Goal: Communication & Community: Participate in discussion

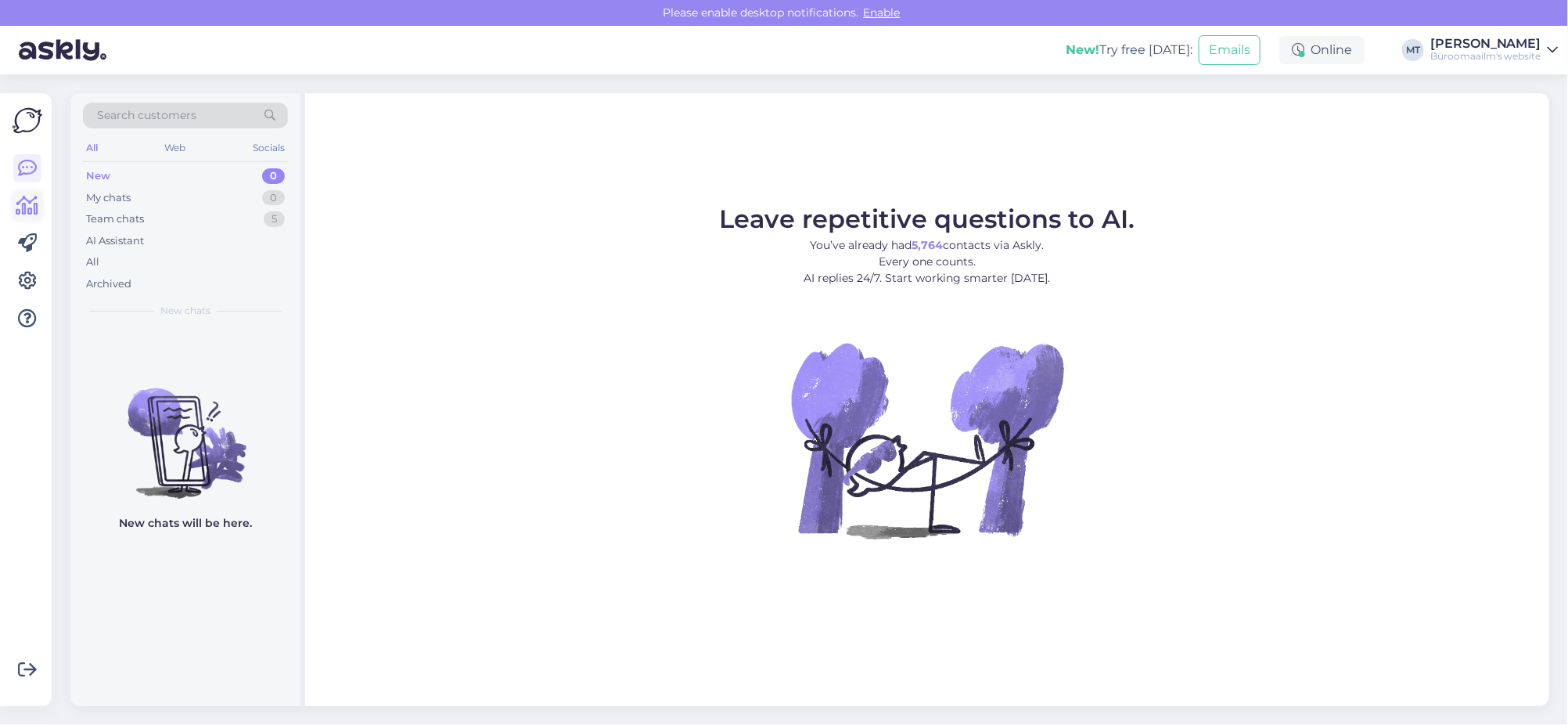
click at [30, 211] on icon at bounding box center [28, 205] width 23 height 19
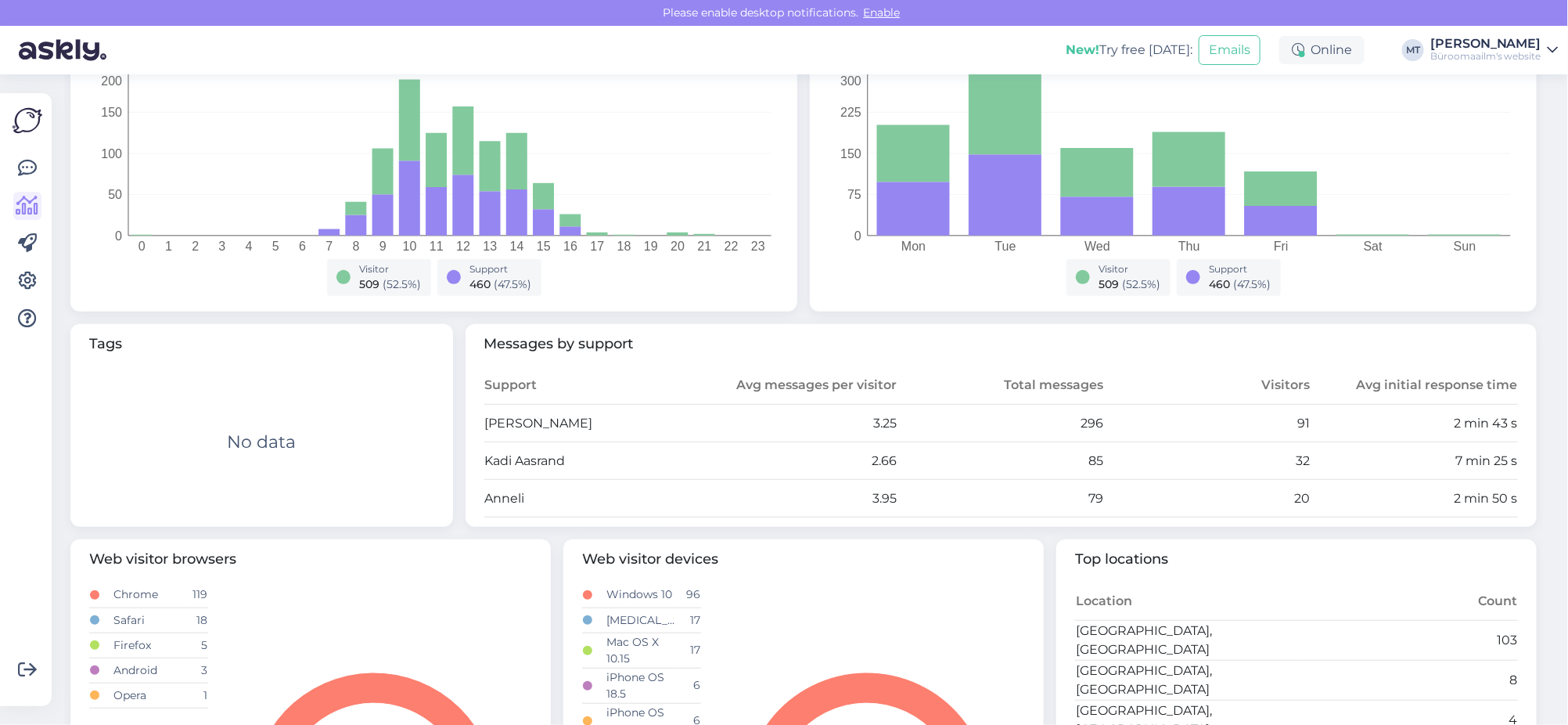
scroll to position [390, 0]
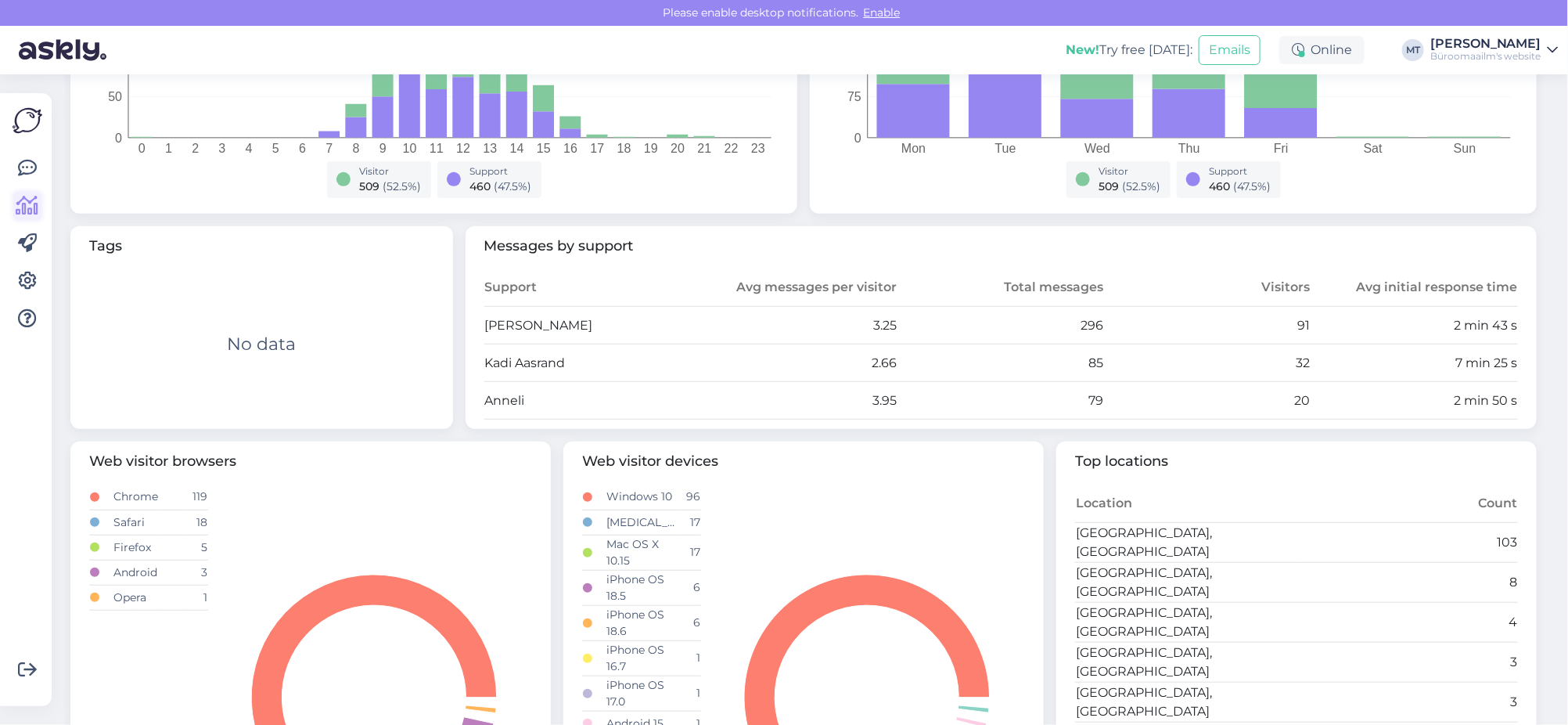
click at [30, 198] on icon at bounding box center [28, 205] width 23 height 19
click at [30, 176] on icon at bounding box center [27, 168] width 19 height 19
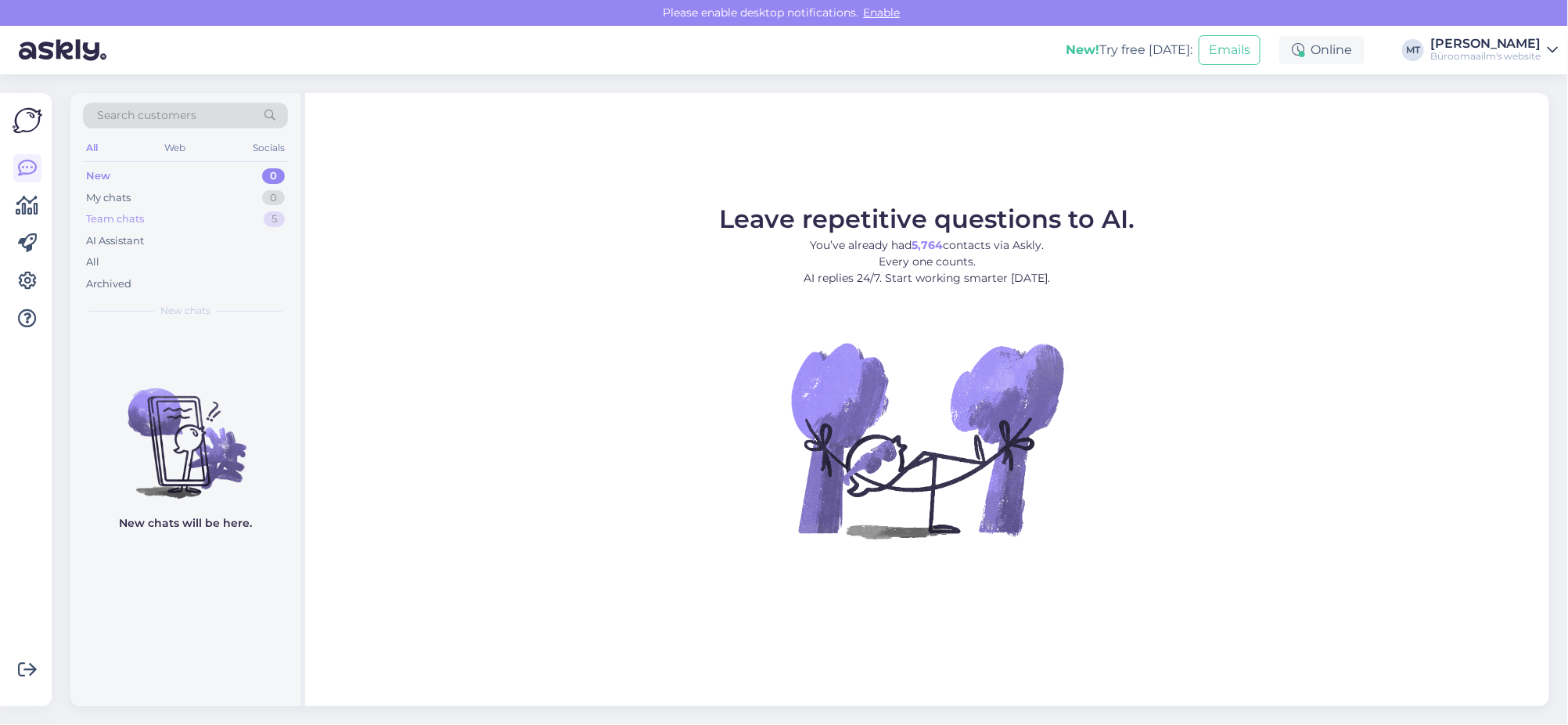
click at [124, 217] on div "Team chats" at bounding box center [114, 219] width 58 height 16
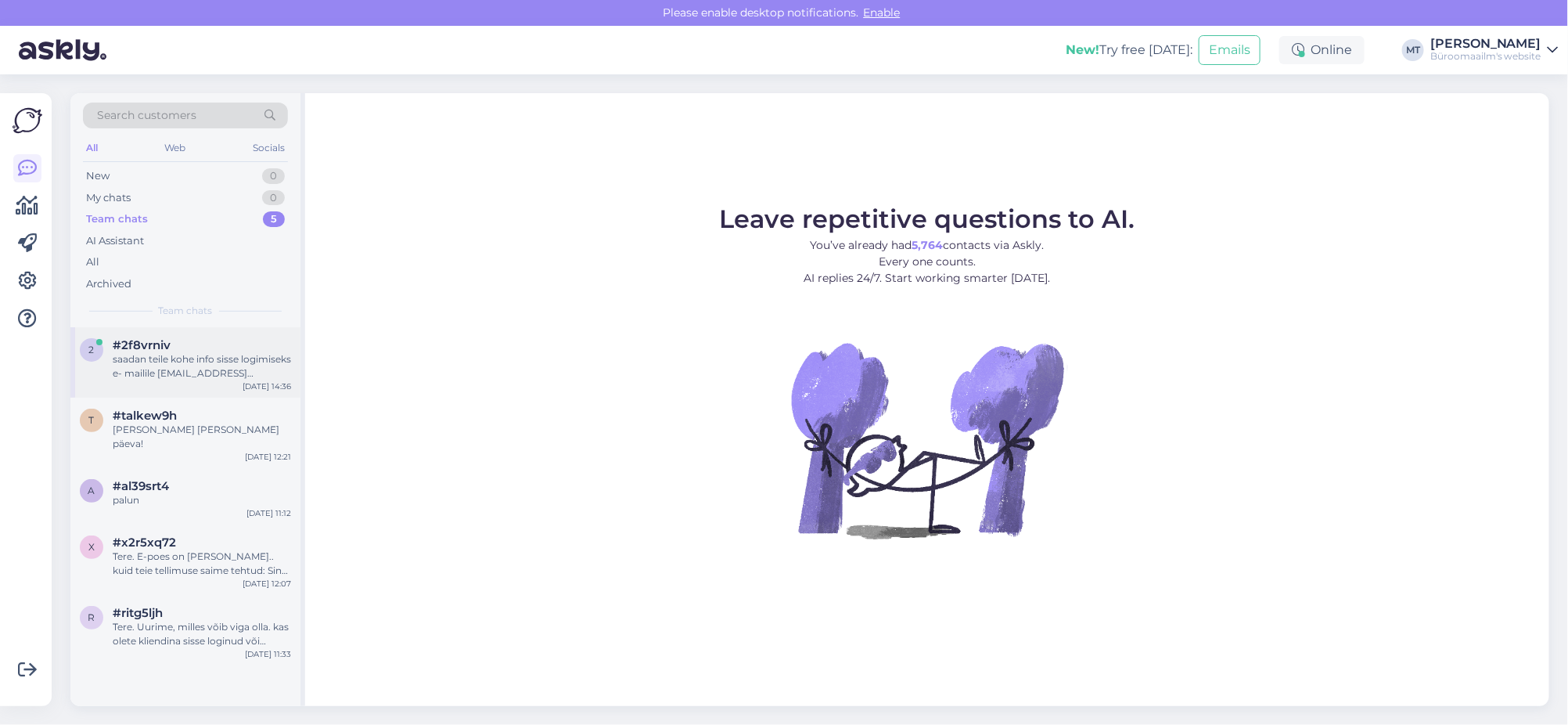
click at [123, 345] on span "#2f8vrniv" at bounding box center [141, 345] width 58 height 14
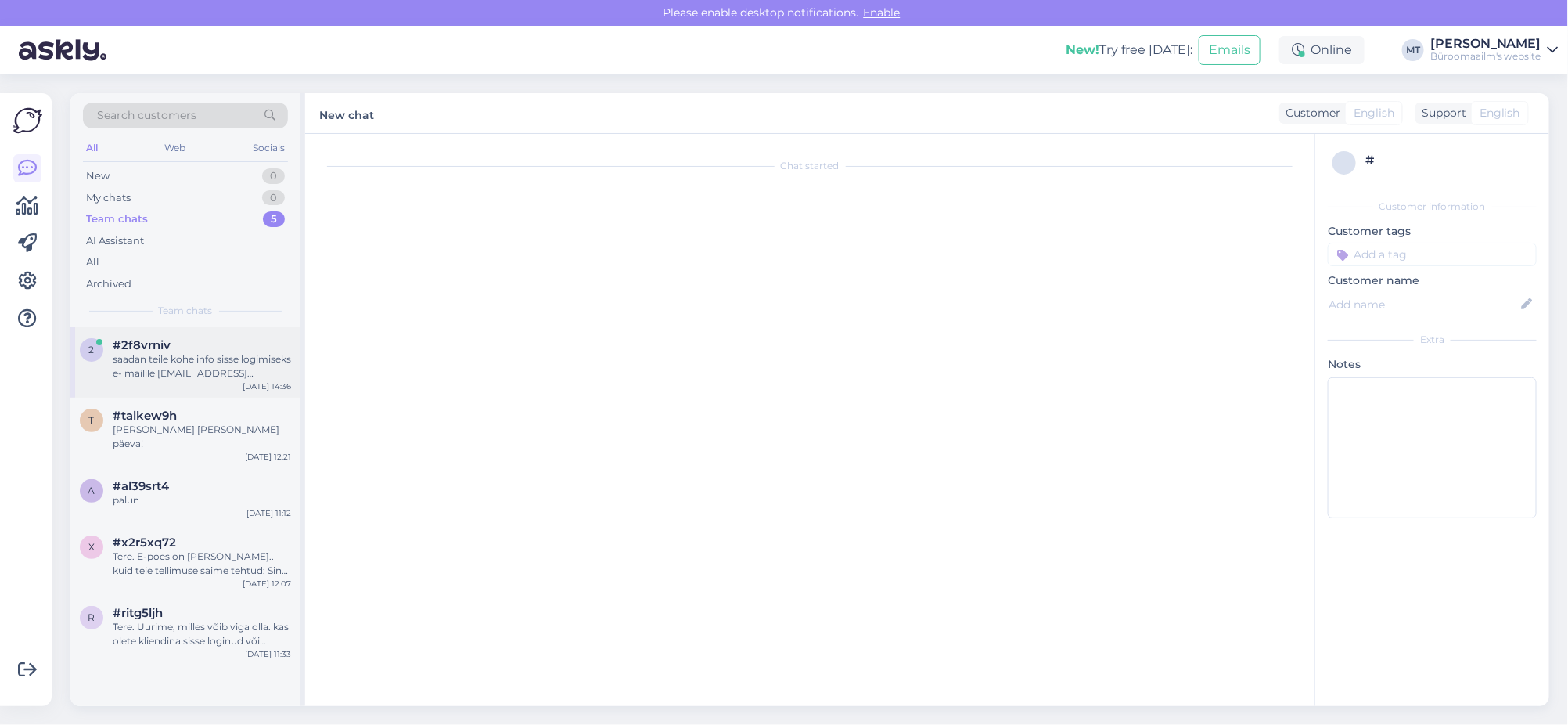
click at [200, 355] on div "saadan teile kohe info sisse logimiseks e- mailile avcountinghouse@gmail.com" at bounding box center [201, 366] width 178 height 28
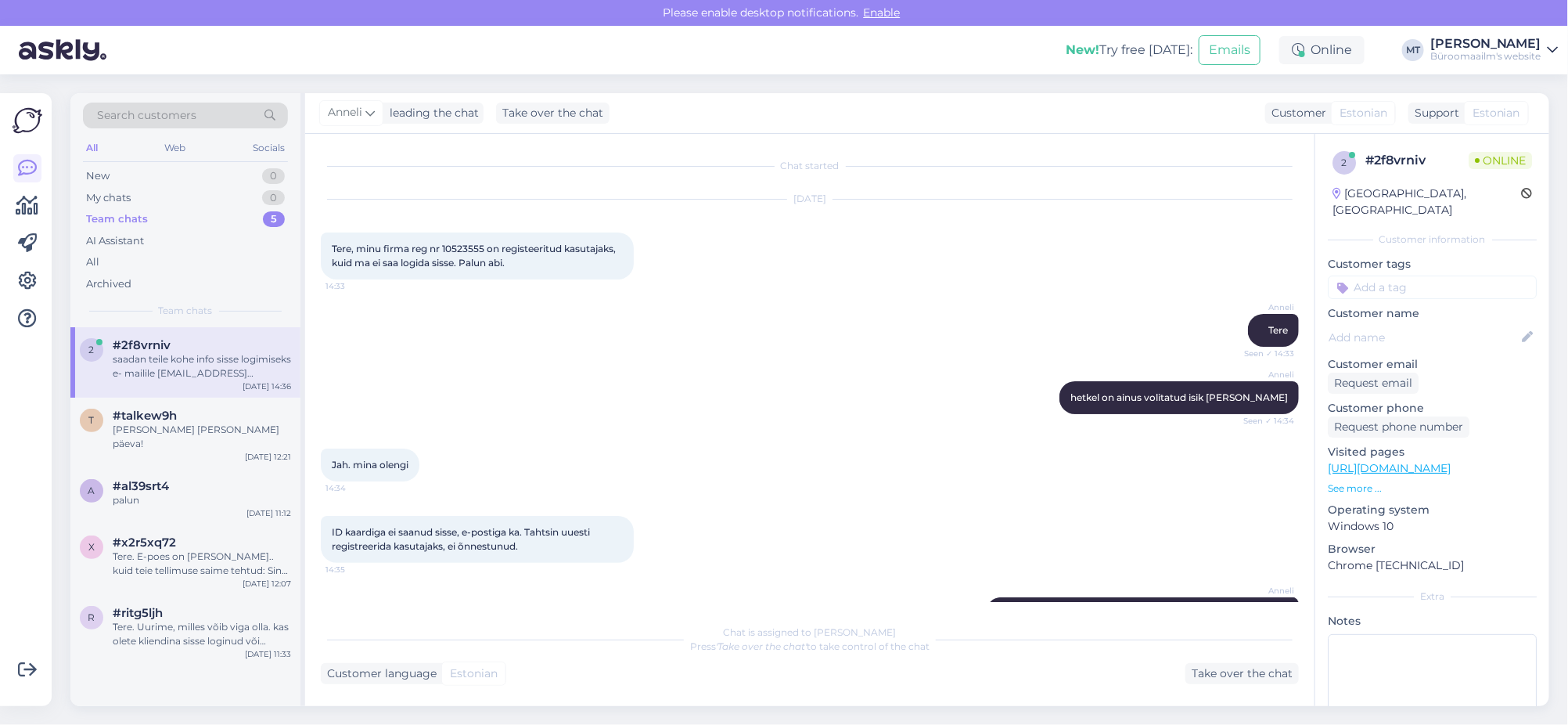
scroll to position [59, 0]
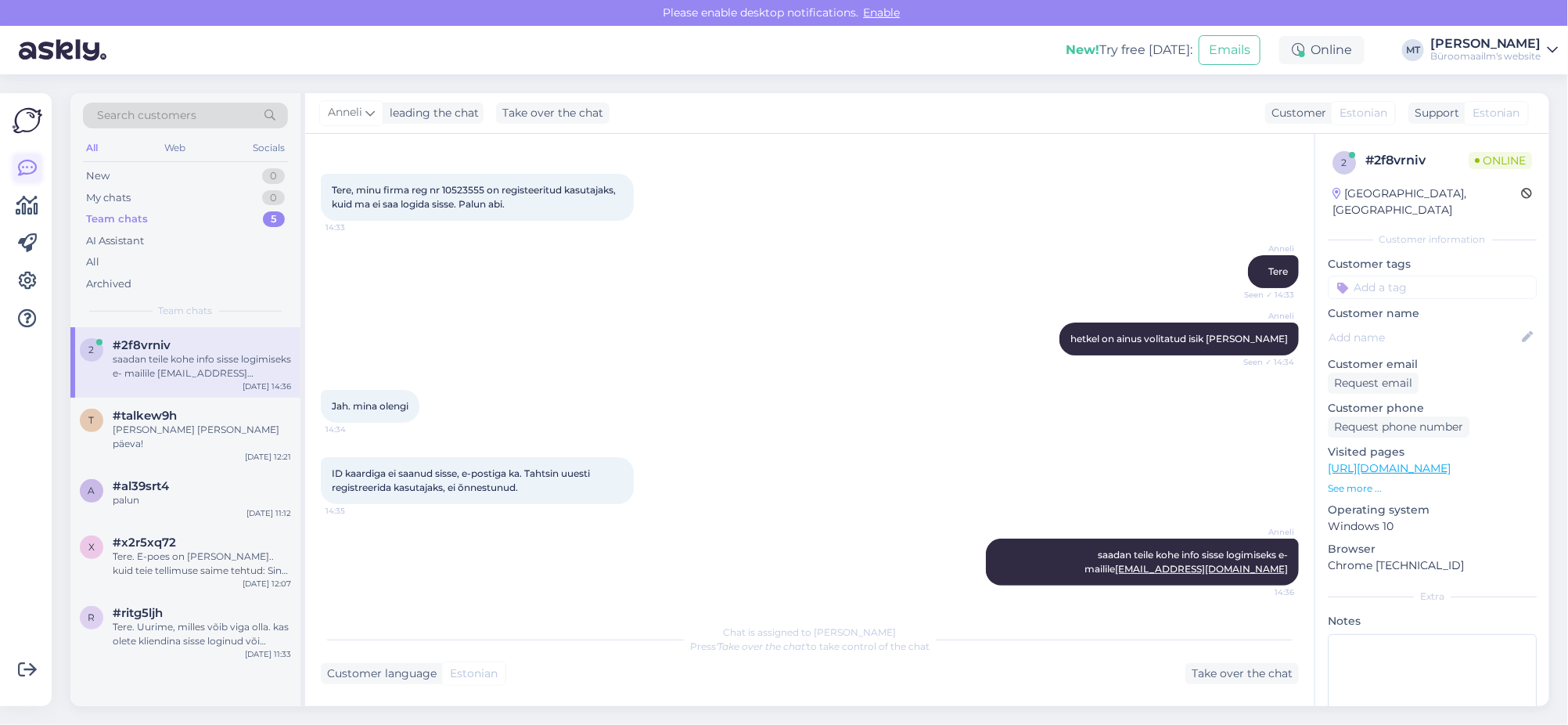
click at [35, 164] on icon at bounding box center [27, 168] width 19 height 19
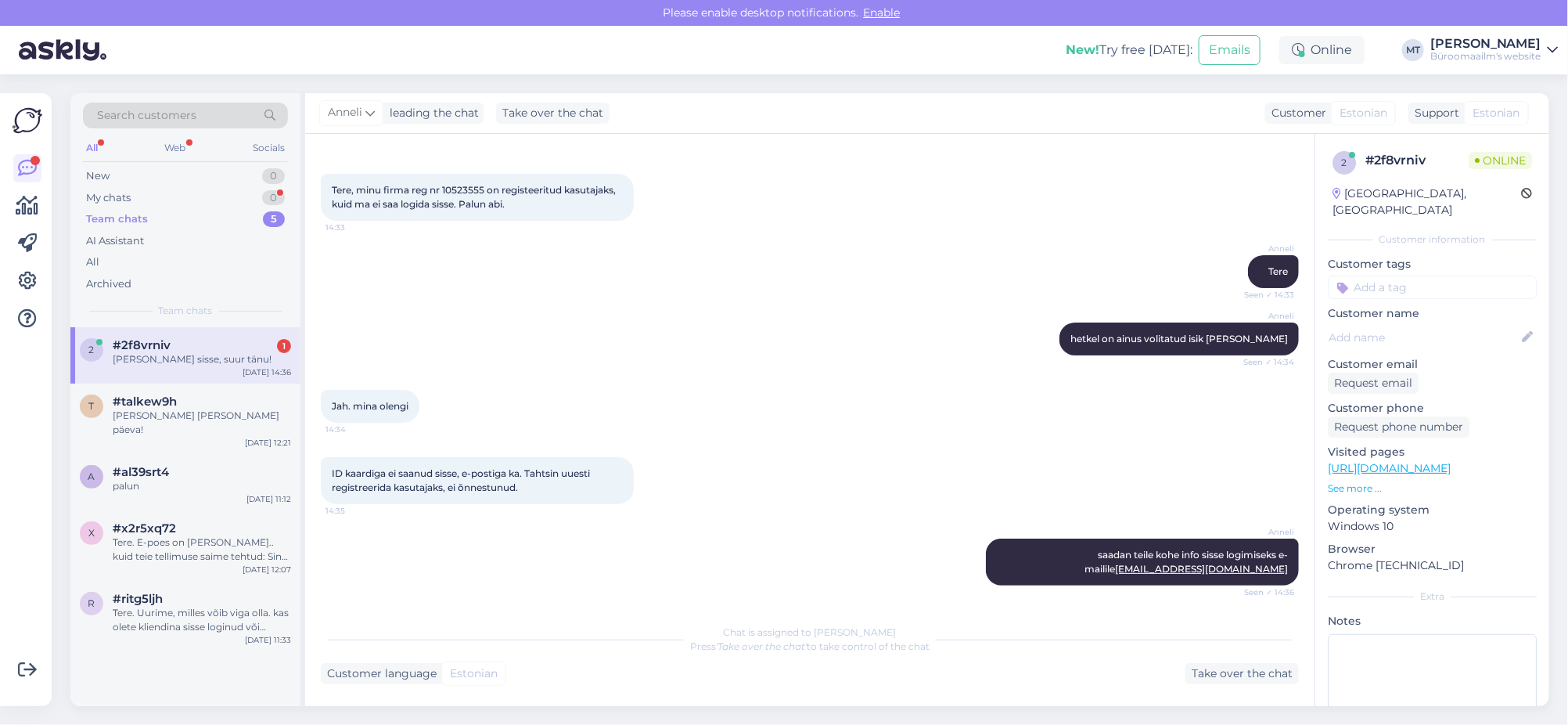
scroll to position [125, 0]
